Goal: Transaction & Acquisition: Purchase product/service

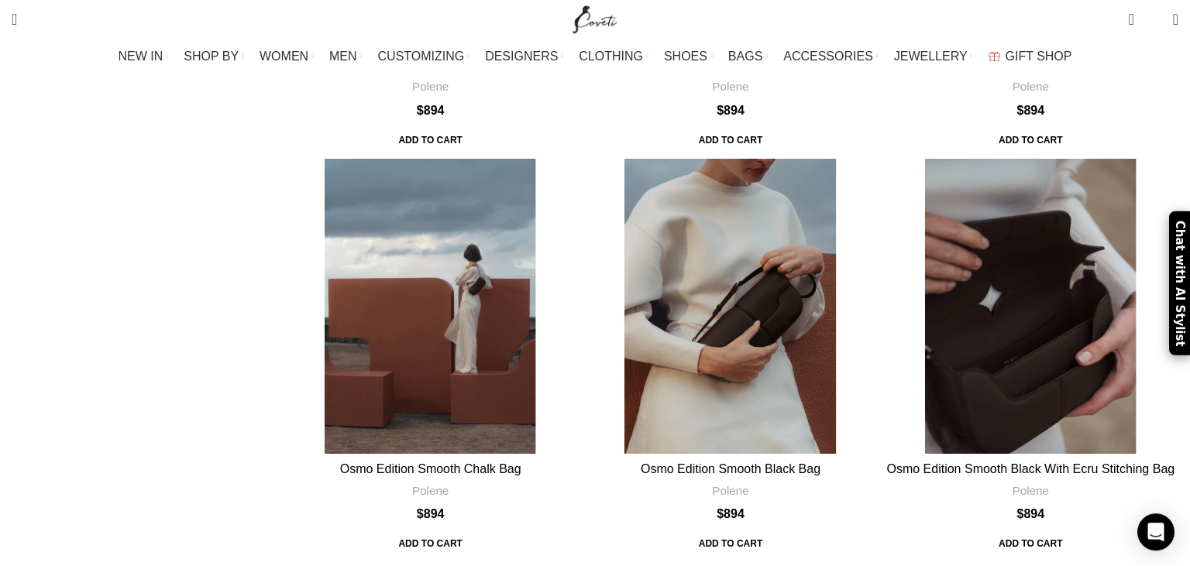
scroll to position [3353, 0]
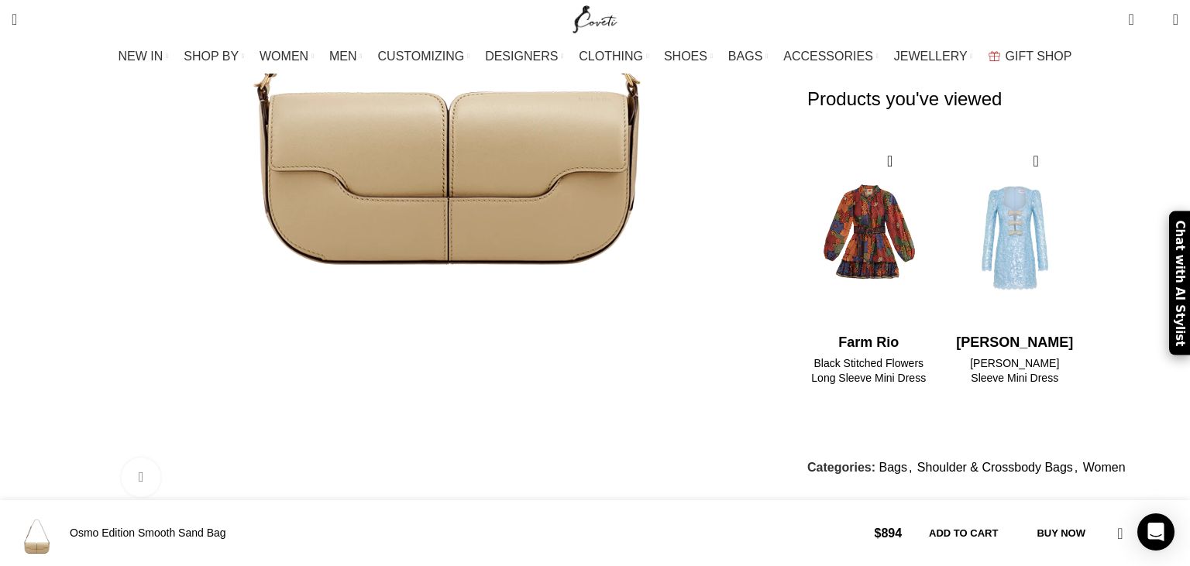
scroll to position [736, 0]
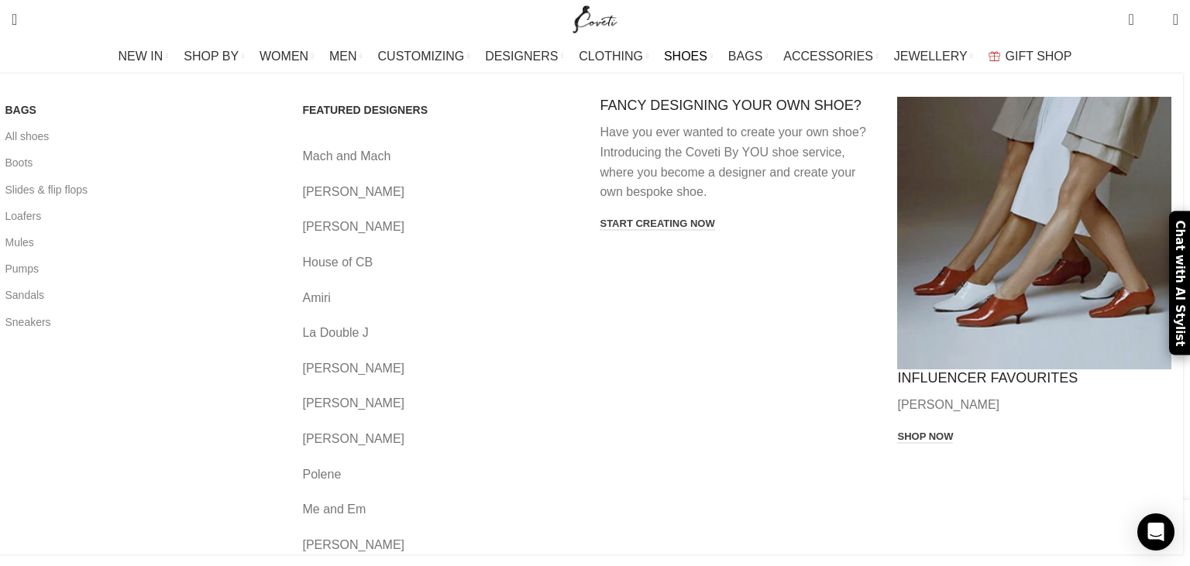
click at [688, 59] on span "SHOES" at bounding box center [685, 56] width 43 height 15
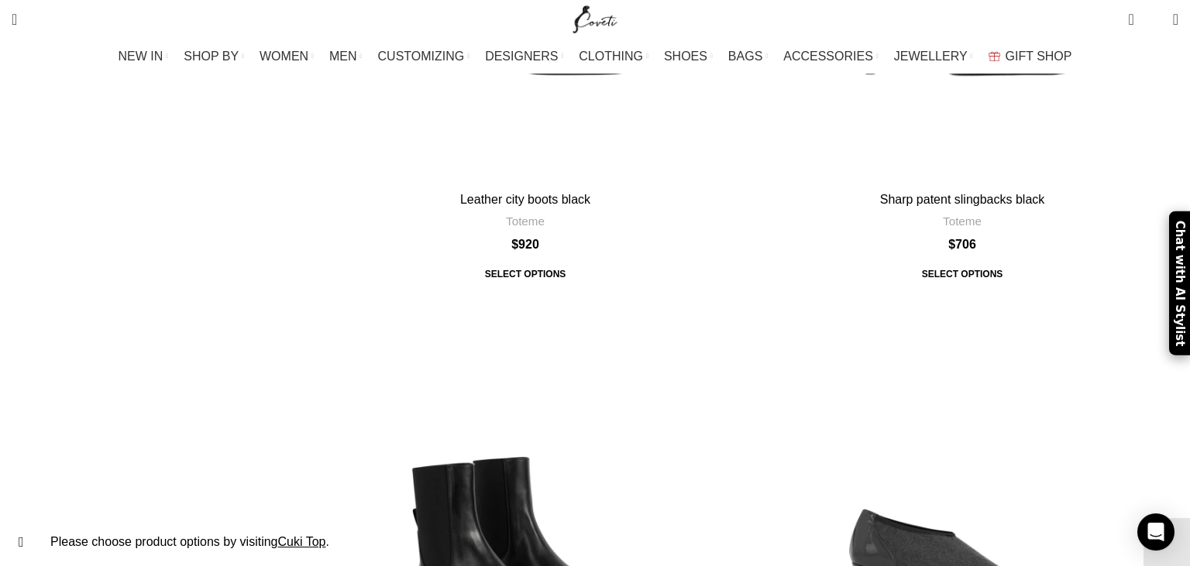
scroll to position [2781, 0]
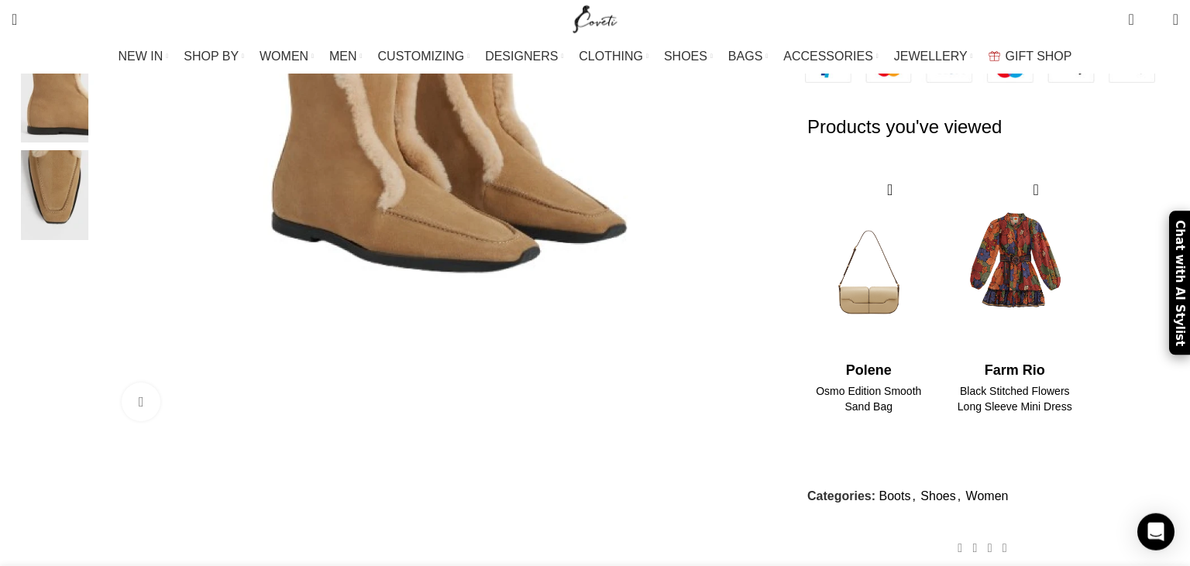
scroll to position [490, 0]
